Goal: Information Seeking & Learning: Learn about a topic

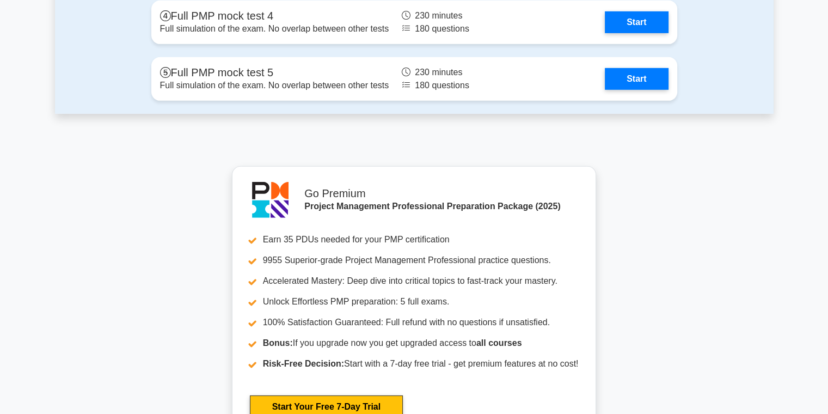
scroll to position [3417, 0]
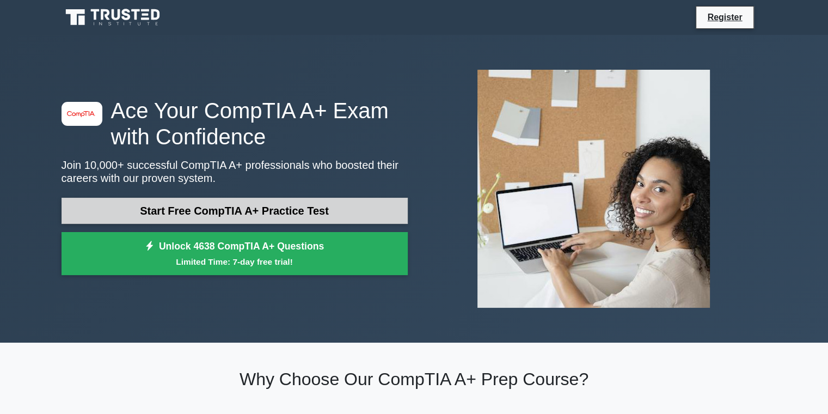
click at [287, 212] on link "Start Free CompTIA A+ Practice Test" at bounding box center [235, 211] width 346 height 26
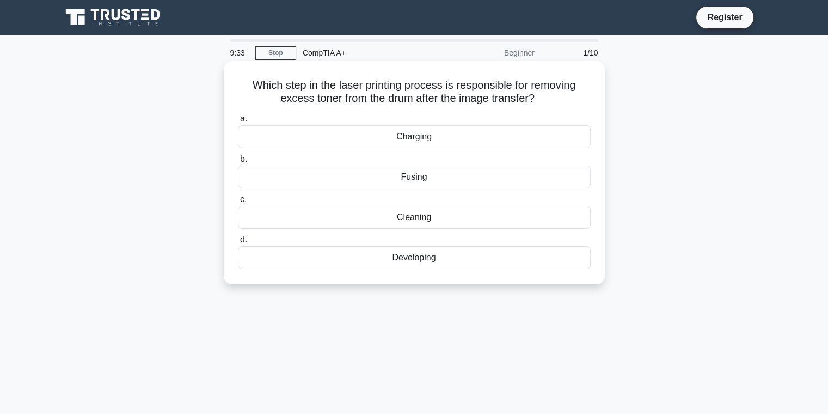
click at [391, 219] on div "Cleaning" at bounding box center [414, 217] width 353 height 23
click at [238, 203] on input "c. Cleaning" at bounding box center [238, 199] width 0 height 7
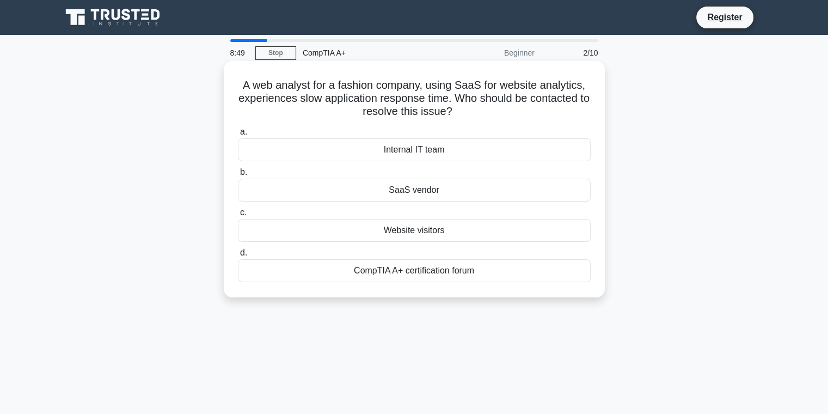
click at [397, 155] on div "Internal IT team" at bounding box center [414, 149] width 353 height 23
click at [238, 136] on input "a. Internal IT team" at bounding box center [238, 131] width 0 height 7
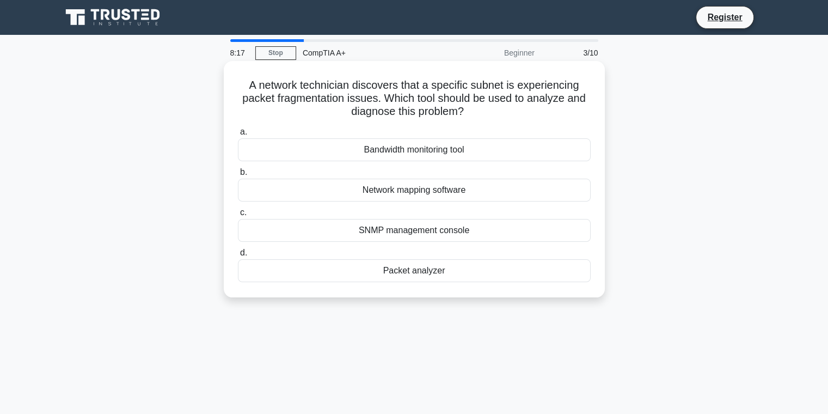
click at [420, 234] on div "SNMP management console" at bounding box center [414, 230] width 353 height 23
click at [238, 216] on input "c. SNMP management console" at bounding box center [238, 212] width 0 height 7
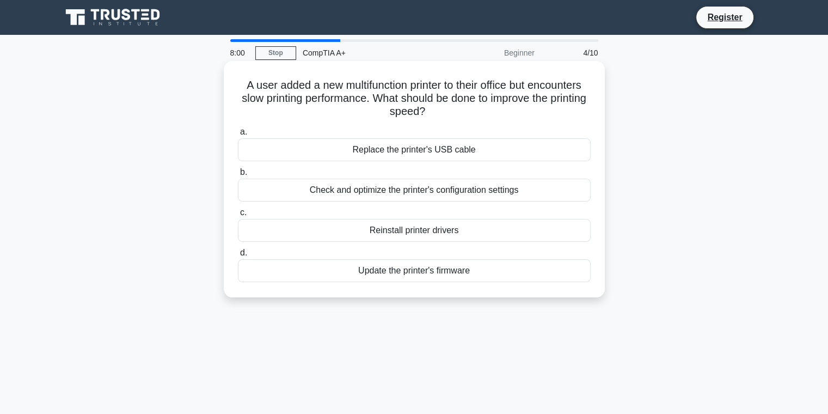
click at [434, 275] on div "Update the printer's firmware" at bounding box center [414, 270] width 353 height 23
click at [238, 256] on input "d. Update the printer's firmware" at bounding box center [238, 252] width 0 height 7
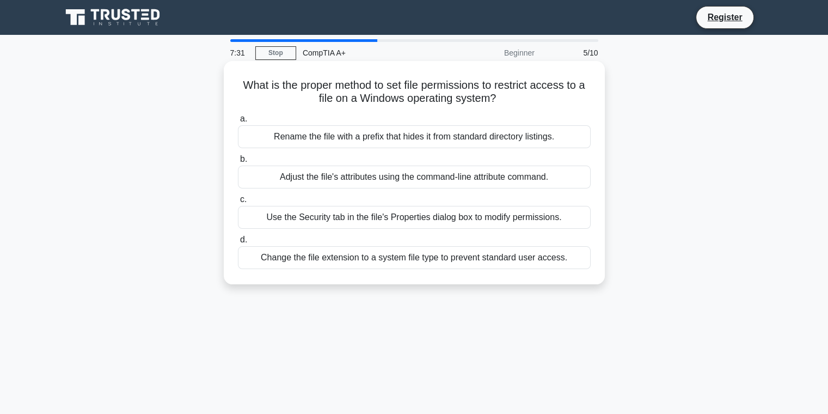
click at [346, 181] on div "Adjust the file's attributes using the command-line attribute command." at bounding box center [414, 176] width 353 height 23
click at [238, 163] on input "b. Adjust the file's attributes using the command-line attribute command." at bounding box center [238, 159] width 0 height 7
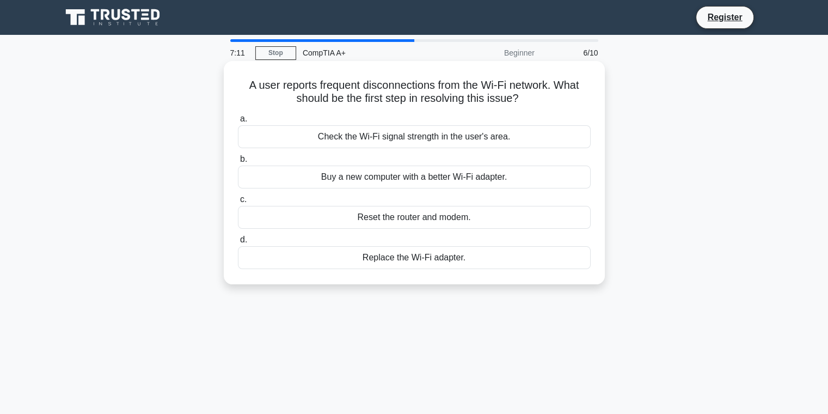
click at [455, 139] on div "Check the Wi-Fi signal strength in the user's area." at bounding box center [414, 136] width 353 height 23
click at [238, 122] on input "a. Check the Wi-Fi signal strength in the user's area." at bounding box center [238, 118] width 0 height 7
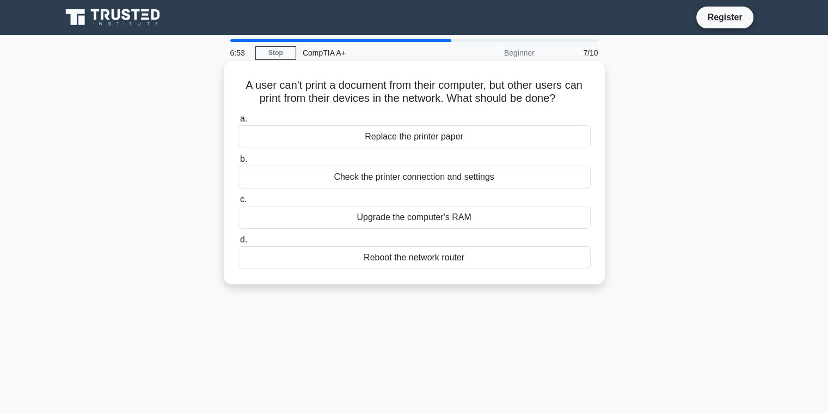
click at [403, 179] on div "Check the printer connection and settings" at bounding box center [414, 176] width 353 height 23
click at [238, 163] on input "b. Check the printer connection and settings" at bounding box center [238, 159] width 0 height 7
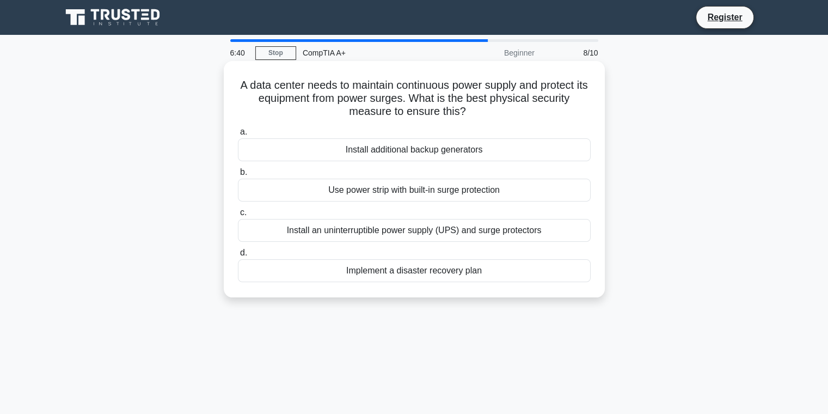
click at [401, 231] on div "Install an uninterruptible power supply (UPS) and surge protectors" at bounding box center [414, 230] width 353 height 23
click at [238, 216] on input "c. Install an uninterruptible power supply (UPS) and surge protectors" at bounding box center [238, 212] width 0 height 7
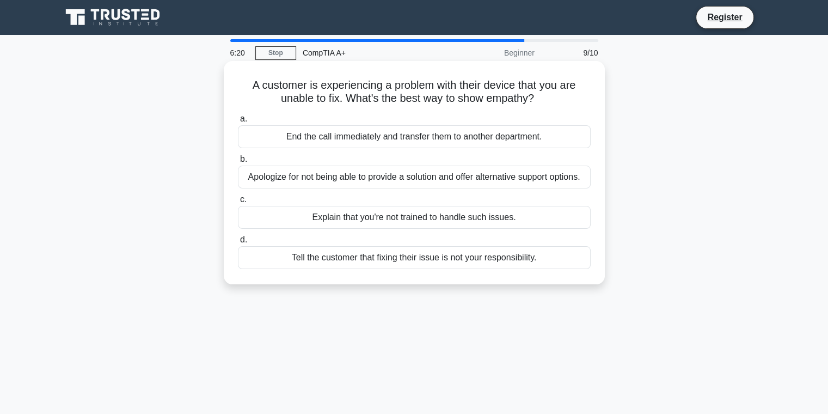
click at [359, 180] on div "Apologize for not being able to provide a solution and offer alternative suppor…" at bounding box center [414, 176] width 353 height 23
click at [238, 163] on input "b. Apologize for not being able to provide a solution and offer alternative sup…" at bounding box center [238, 159] width 0 height 7
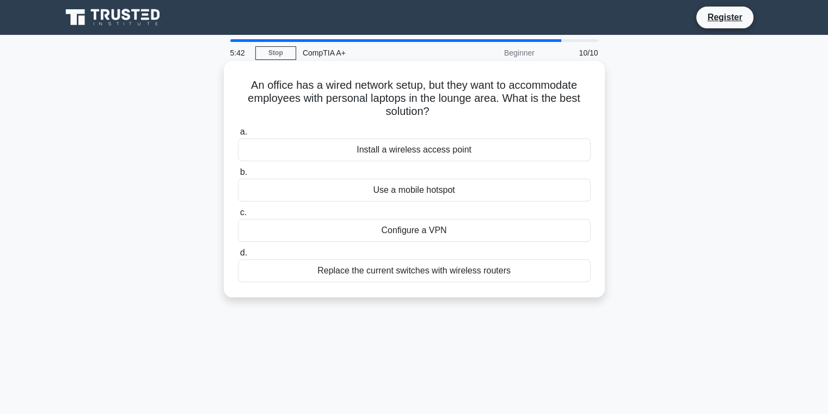
click at [403, 234] on div "Configure a VPN" at bounding box center [414, 230] width 353 height 23
click at [238, 216] on input "c. Configure a VPN" at bounding box center [238, 212] width 0 height 7
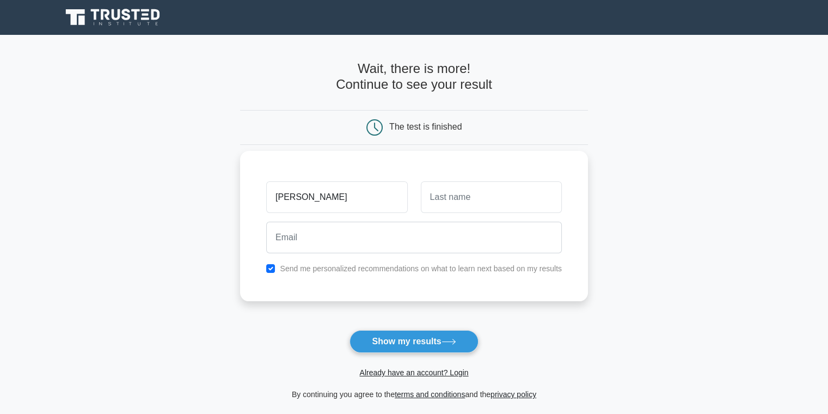
type input "Ian"
click at [456, 188] on input "text" at bounding box center [491, 197] width 141 height 32
type input "Dougherty"
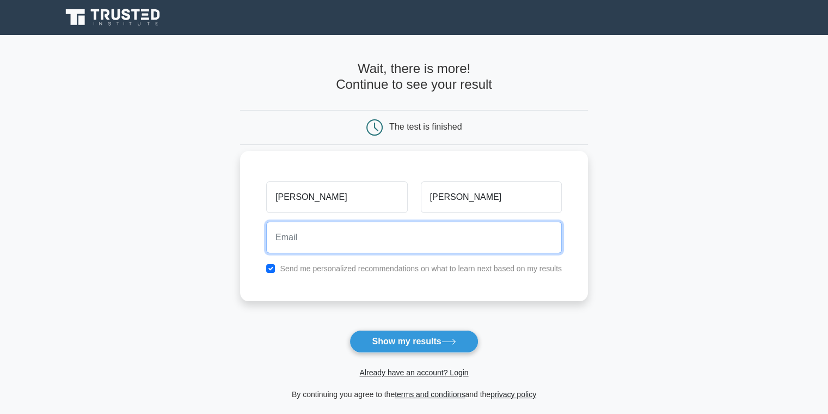
click at [414, 244] on input "email" at bounding box center [414, 238] width 296 height 32
type input "iand18@gmail.com"
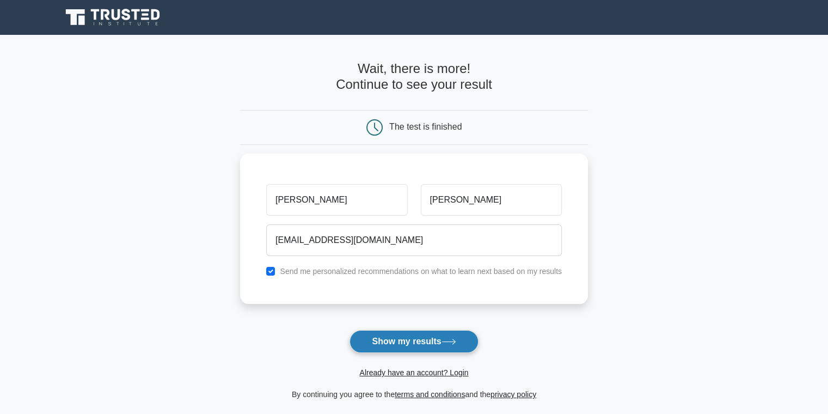
click at [422, 343] on button "Show my results" at bounding box center [413, 341] width 128 height 23
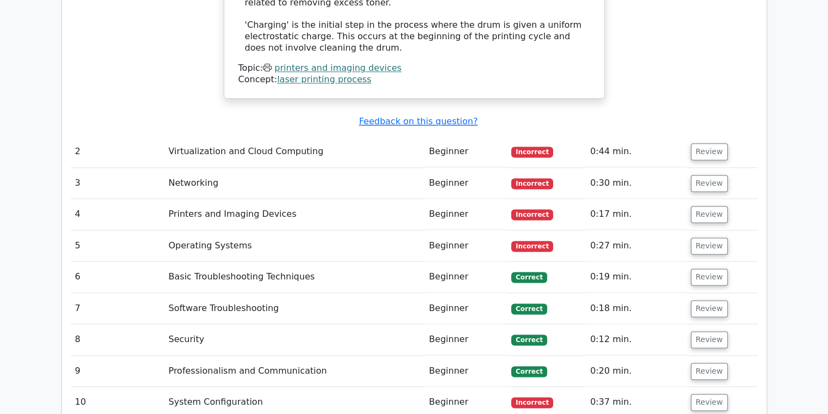
scroll to position [1412, 0]
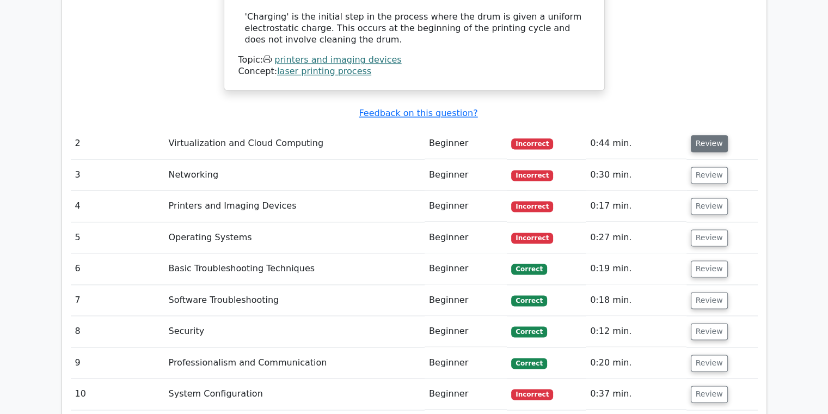
click at [706, 135] on button "Review" at bounding box center [709, 143] width 37 height 17
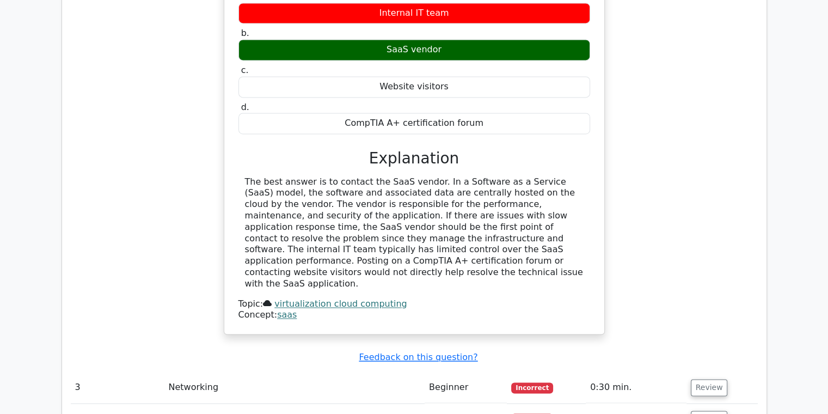
scroll to position [1787, 0]
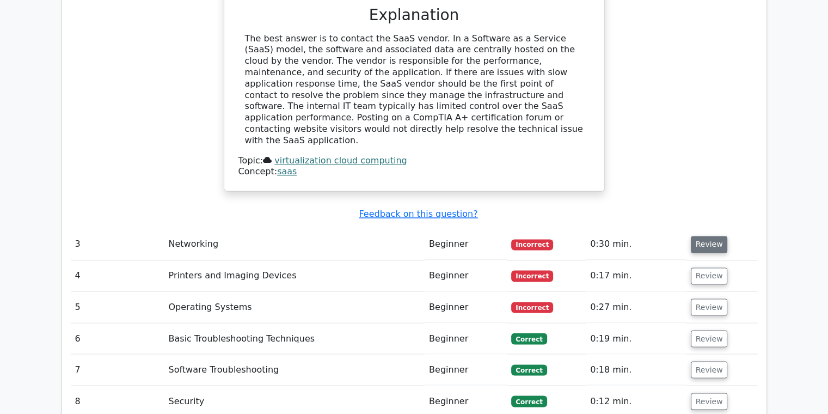
click at [702, 236] on button "Review" at bounding box center [709, 244] width 37 height 17
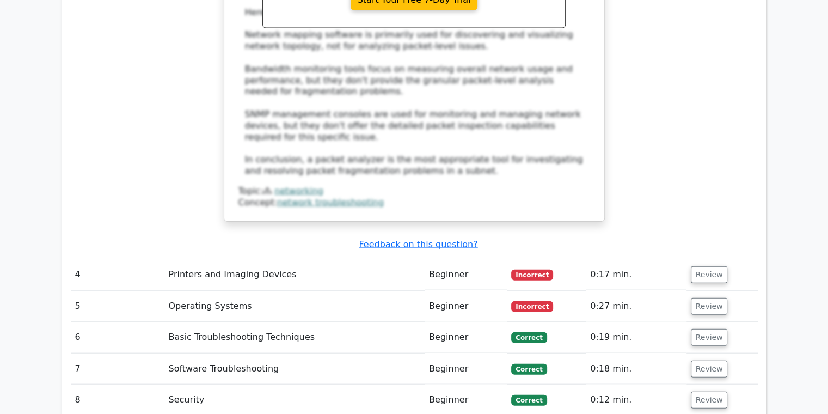
scroll to position [2422, 0]
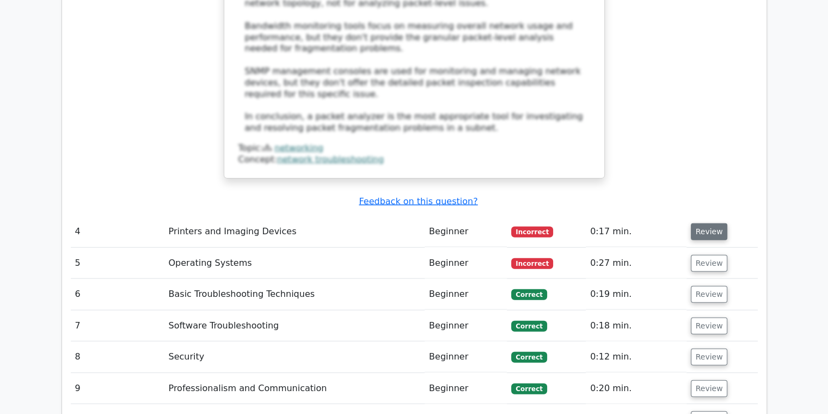
click at [703, 223] on button "Review" at bounding box center [709, 231] width 37 height 17
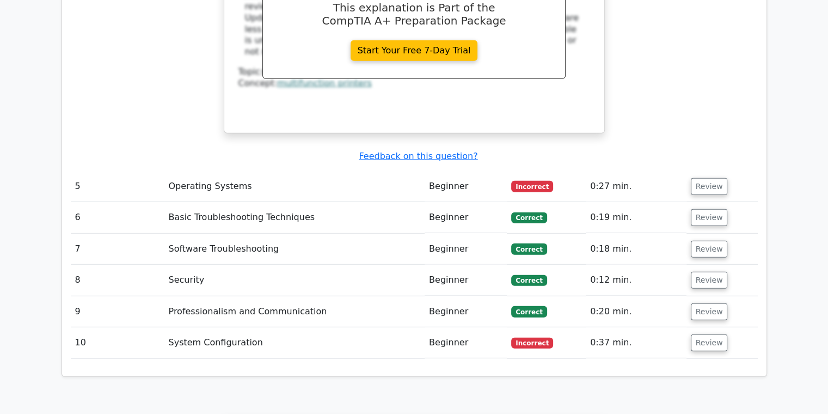
scroll to position [2950, 0]
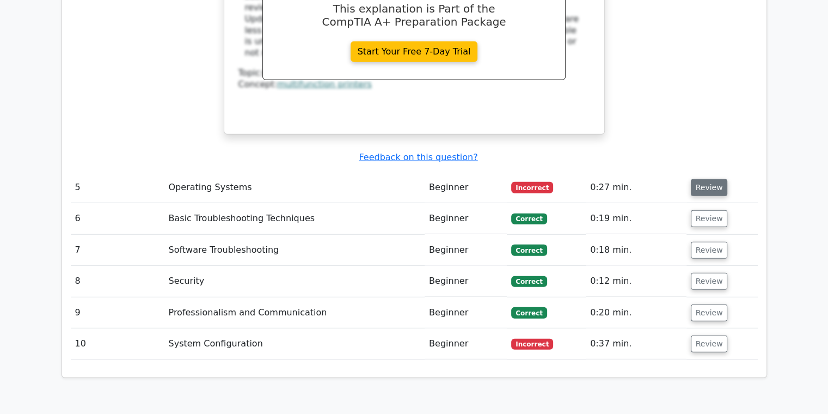
click at [714, 179] on button "Review" at bounding box center [709, 187] width 37 height 17
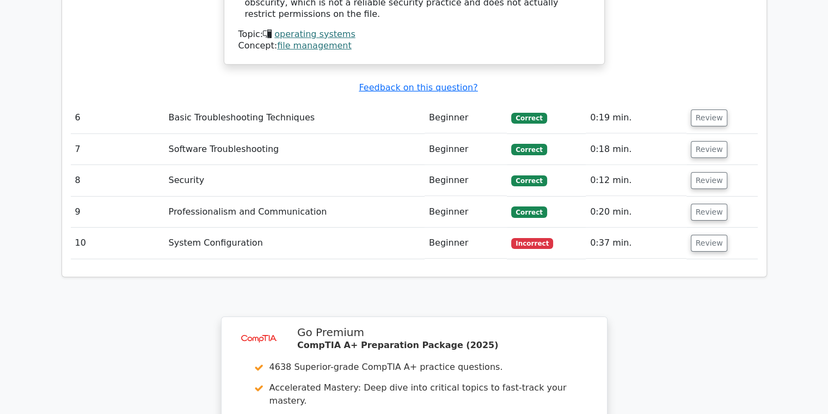
scroll to position [3497, 0]
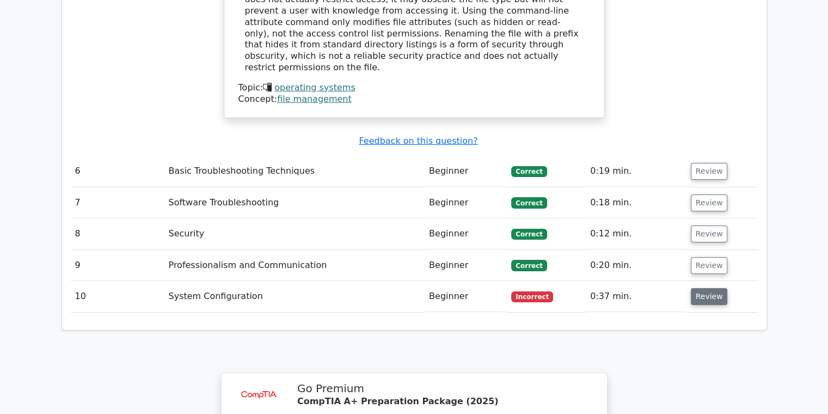
click at [708, 288] on button "Review" at bounding box center [709, 296] width 37 height 17
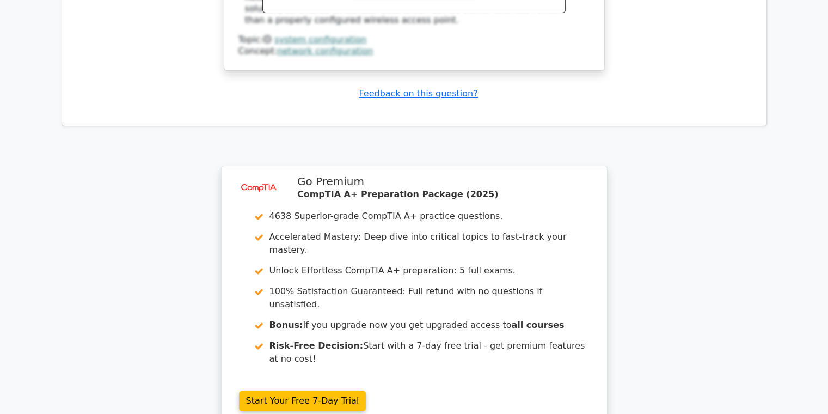
scroll to position [4216, 0]
